Goal: Transaction & Acquisition: Book appointment/travel/reservation

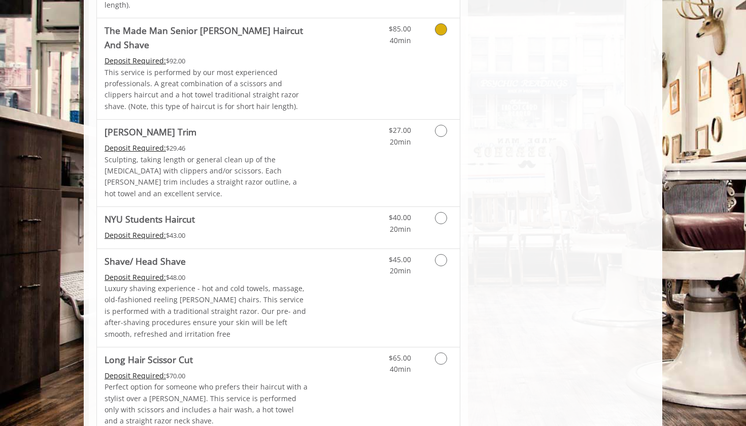
scroll to position [1074, 0]
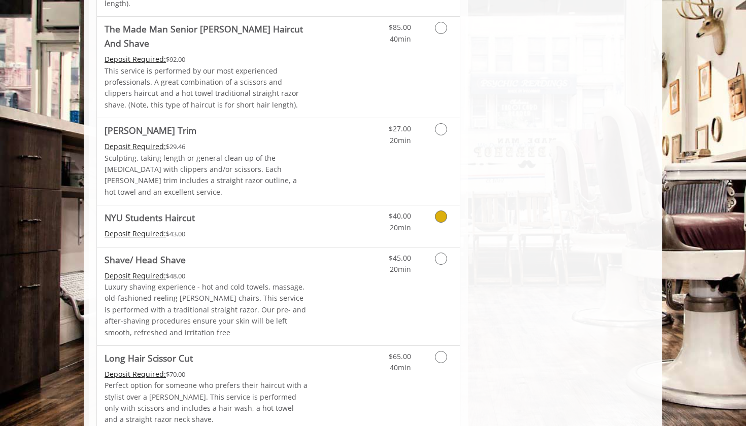
click at [288, 210] on span "NYU Students Haircut" at bounding box center [206, 217] width 204 height 14
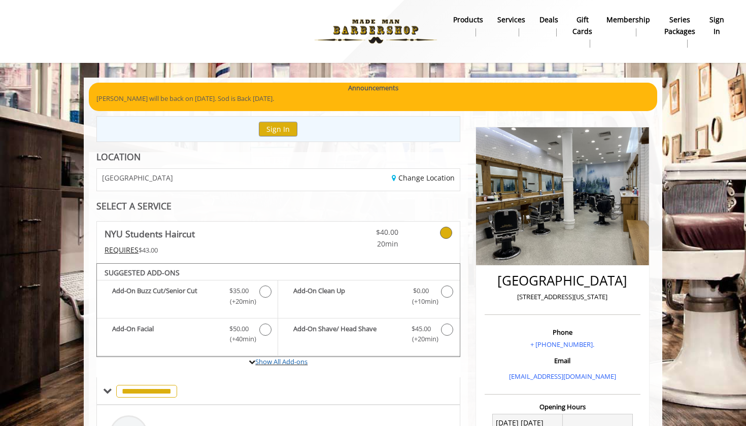
scroll to position [0, 0]
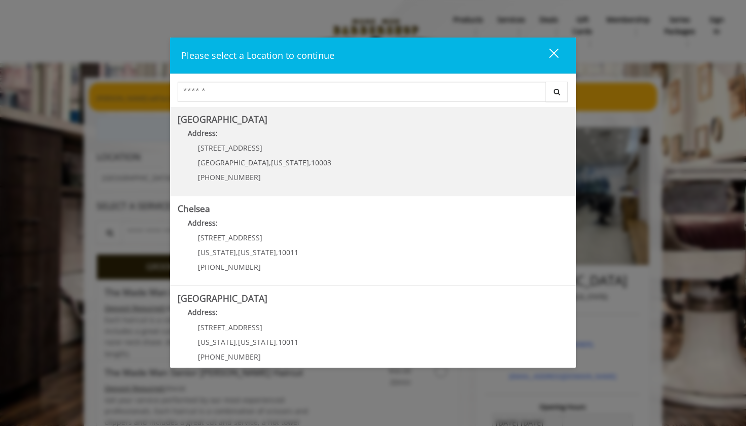
click at [299, 172] on Village "Greenwich Village Address: 60 E 8th St Manhattan , New York , 10003 (212) 598-1…" at bounding box center [373, 152] width 391 height 74
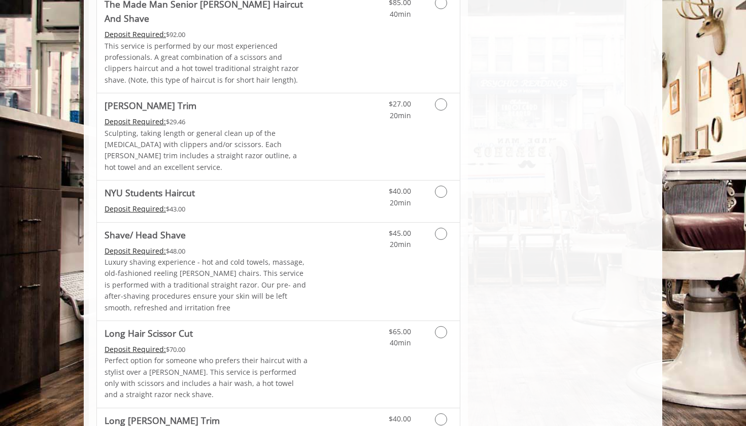
scroll to position [1107, 0]
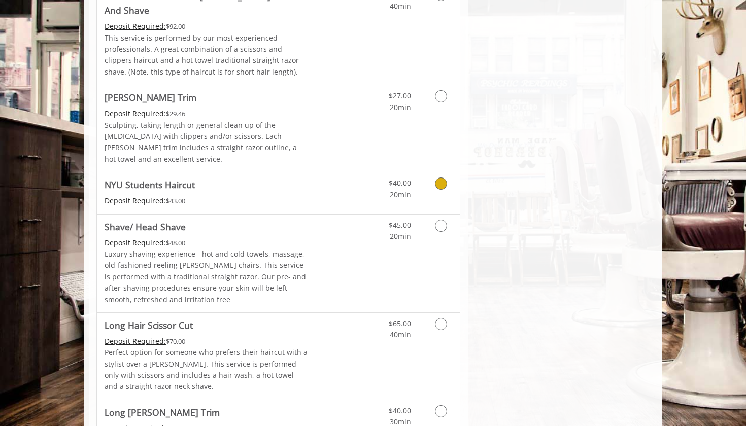
click at [203, 178] on span "NYU Students Haircut" at bounding box center [206, 185] width 204 height 14
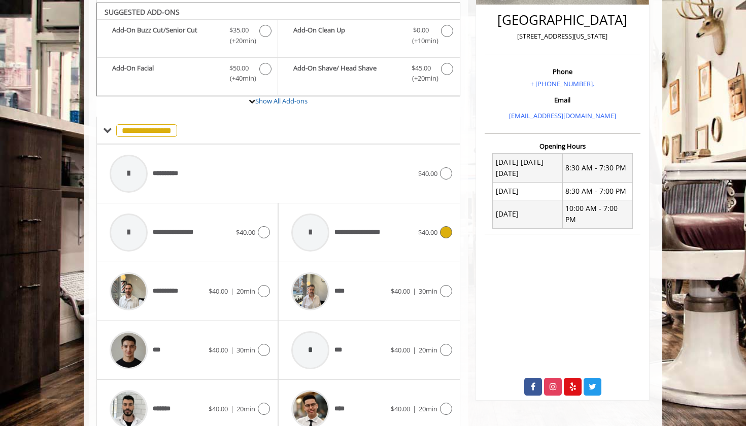
scroll to position [261, 0]
click at [380, 172] on div "**********" at bounding box center [260, 173] width 313 height 48
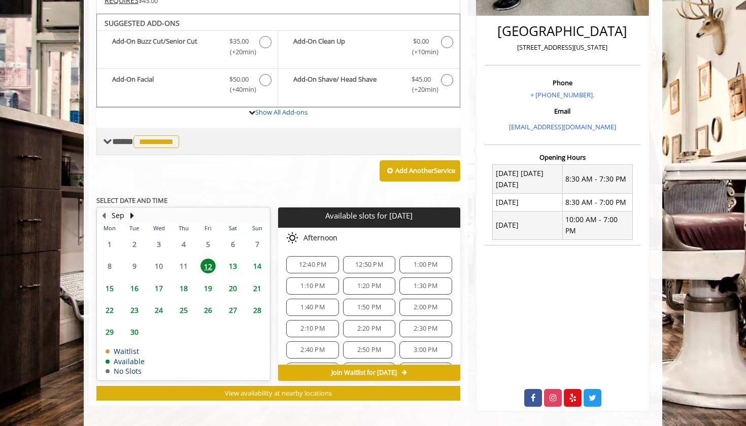
scroll to position [250, 0]
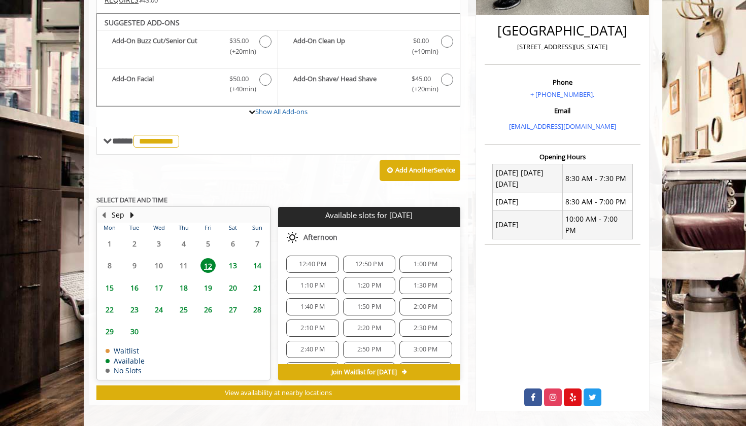
click at [370, 264] on div "12:50 PM" at bounding box center [369, 264] width 52 height 17
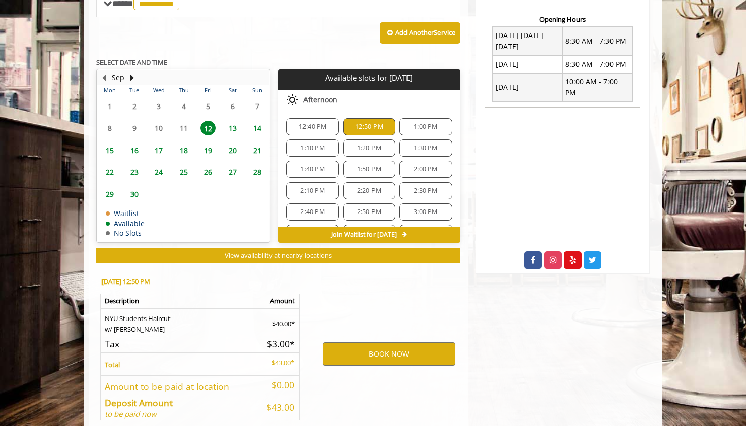
scroll to position [431, 0]
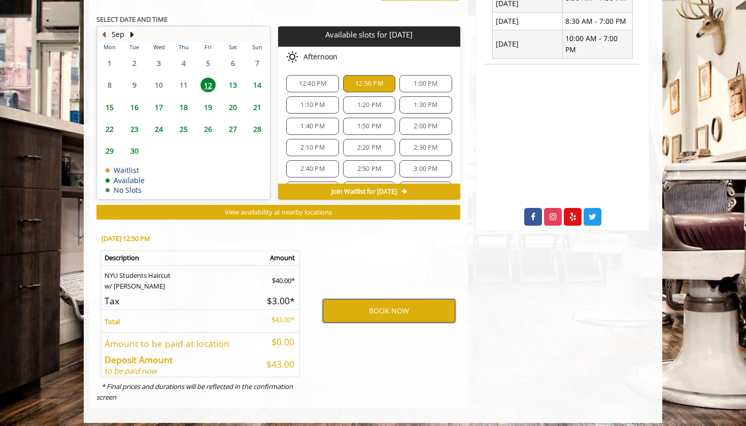
click at [375, 299] on button "BOOK NOW" at bounding box center [389, 310] width 132 height 23
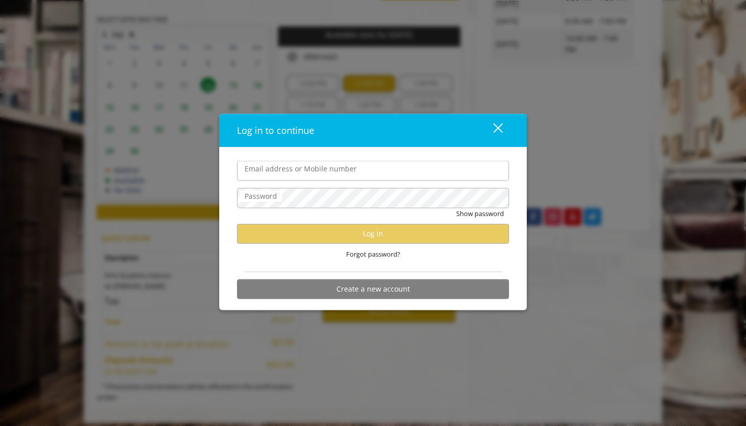
click at [581, 291] on div "Log in to continue close Email address or Mobile number Password Show password …" at bounding box center [373, 213] width 746 height 426
click at [489, 129] on div "close" at bounding box center [491, 130] width 20 height 15
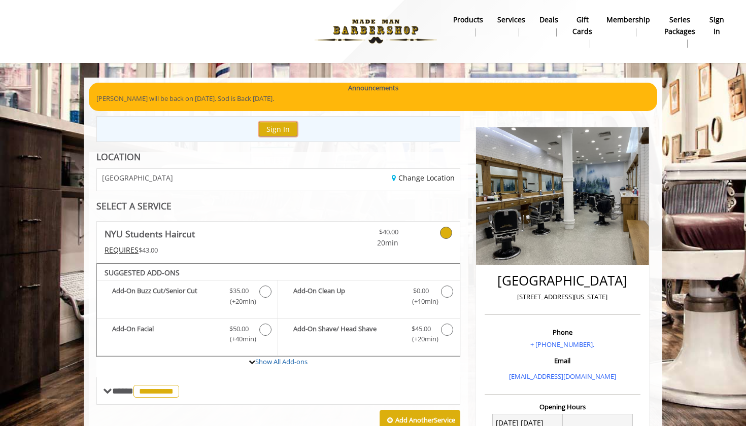
scroll to position [0, 0]
